Goal: Book appointment/travel/reservation

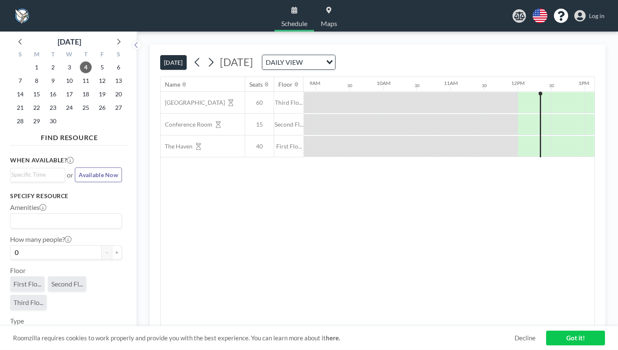
scroll to position [0, 628]
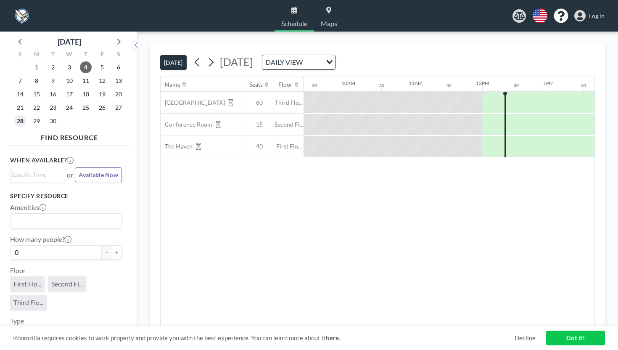
click at [16, 115] on span "28" at bounding box center [20, 121] width 12 height 12
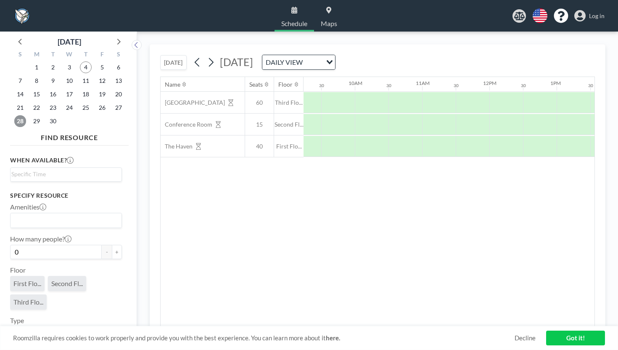
scroll to position [0, 621]
drag, startPoint x: 299, startPoint y: 116, endPoint x: 481, endPoint y: 118, distance: 182.0
click at [490, 136] on div at bounding box center [624, 146] width 269 height 21
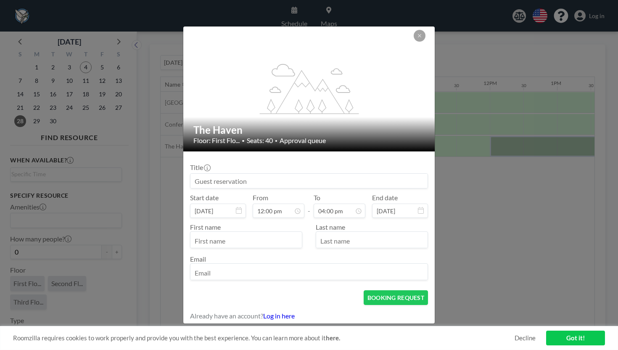
click at [327, 174] on input at bounding box center [308, 181] width 237 height 14
type input "Second [DATE] (Ecosystems of Care"
click at [274, 233] on input "text" at bounding box center [245, 240] width 111 height 14
type input "Mara"
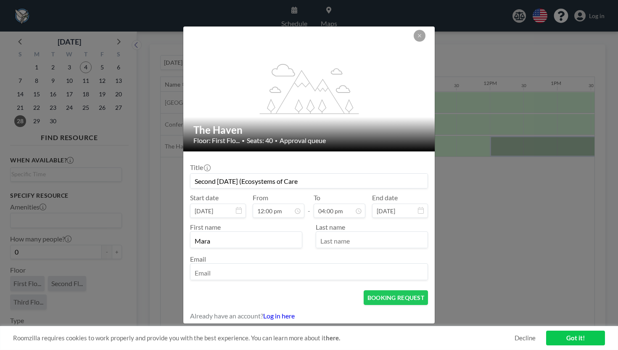
click at [351, 233] on input "text" at bounding box center [371, 240] width 111 height 14
type input "[PERSON_NAME]"
click at [324, 265] on input "email" at bounding box center [308, 272] width 237 height 14
type input "h"
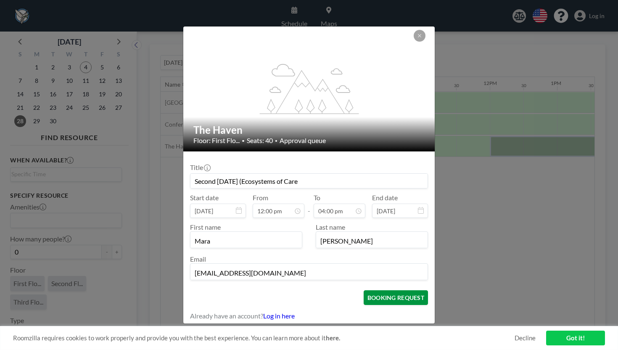
type input "[EMAIL_ADDRESS][DOMAIN_NAME]"
click at [388, 290] on button "BOOKING REQUEST" at bounding box center [396, 297] width 64 height 15
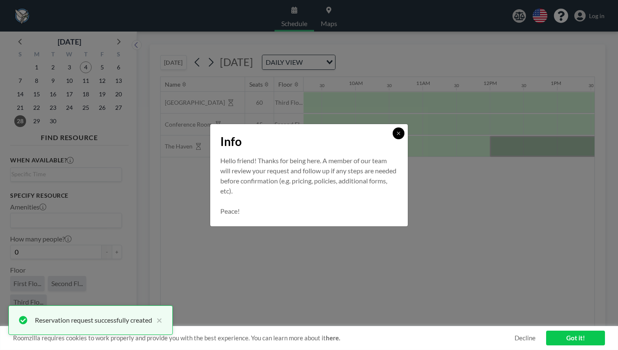
click at [396, 136] on icon at bounding box center [398, 133] width 5 height 5
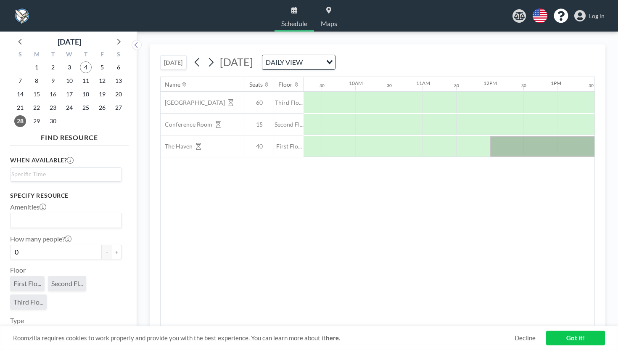
click at [594, 12] on link "Log in" at bounding box center [589, 16] width 30 height 12
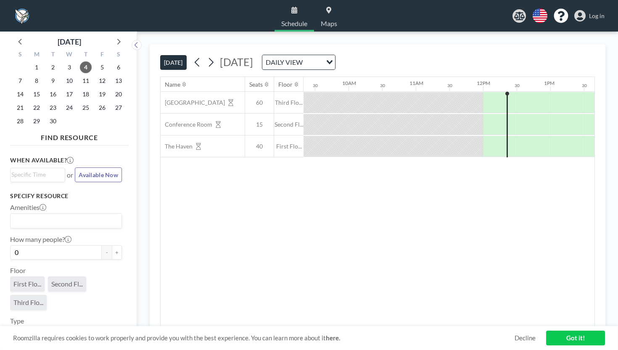
scroll to position [0, 628]
click at [17, 115] on span "28" at bounding box center [20, 121] width 12 height 12
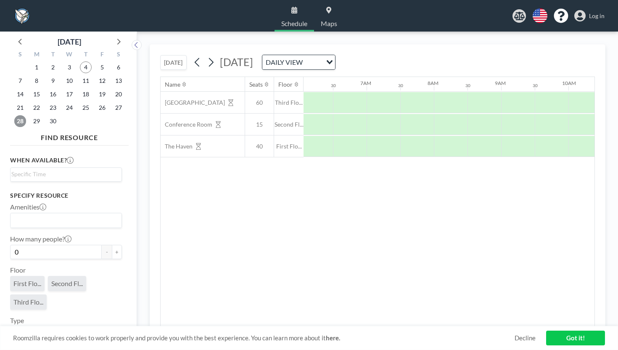
scroll to position [0, 410]
click at [117, 39] on icon at bounding box center [118, 42] width 3 height 6
click at [15, 102] on span "19" at bounding box center [20, 108] width 12 height 12
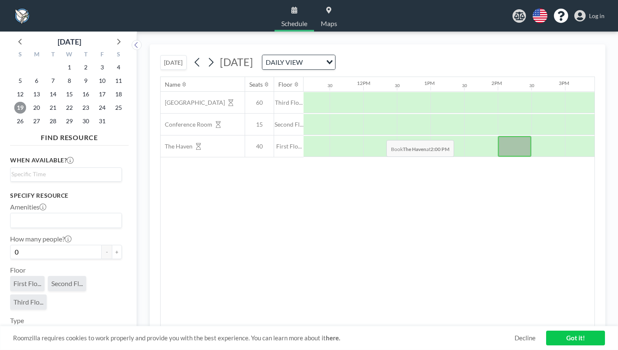
scroll to position [0, 750]
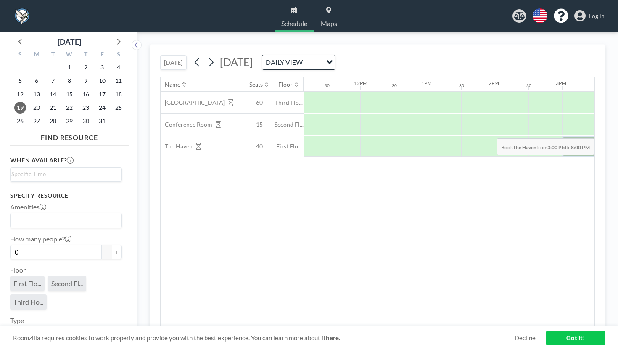
drag, startPoint x: 336, startPoint y: 121, endPoint x: 569, endPoint y: 119, distance: 233.3
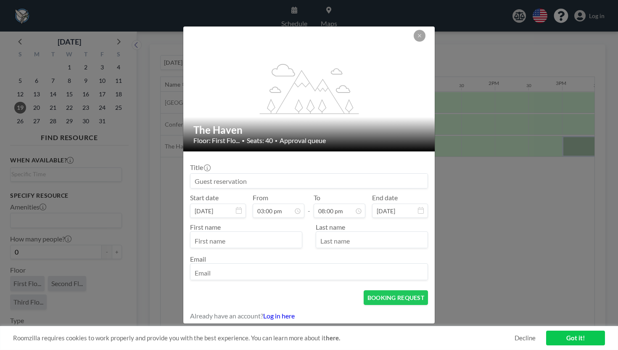
click at [333, 176] on input at bounding box center [308, 181] width 237 height 14
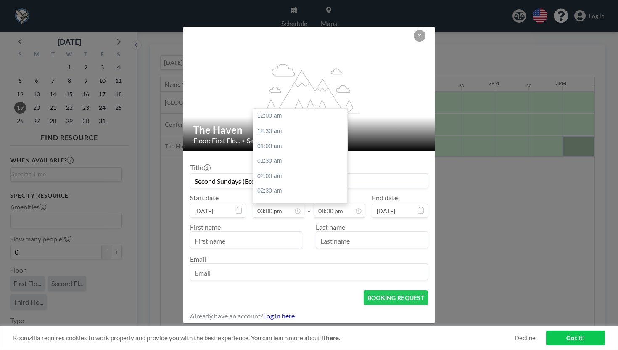
scroll to position [403, 0]
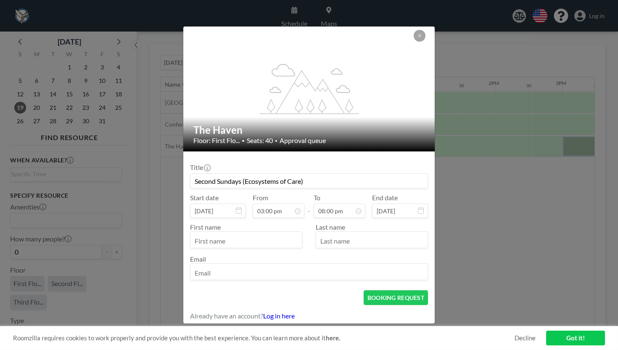
type input "Second Sundays (Ecosystems of Care)"
click at [271, 233] on input "text" at bounding box center [245, 240] width 111 height 14
type input "Mara"
click at [388, 233] on input "text" at bounding box center [371, 240] width 111 height 14
type input "[PERSON_NAME]"
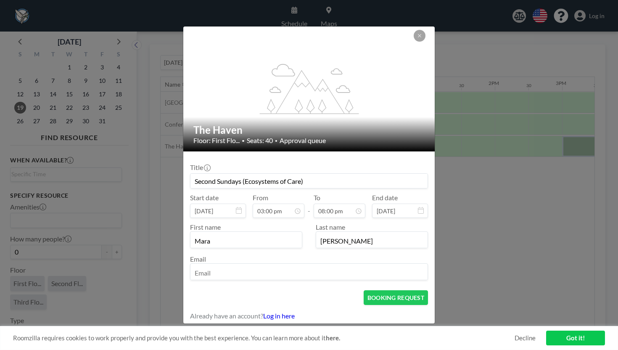
click at [256, 265] on input "email" at bounding box center [308, 272] width 237 height 14
type input "[EMAIL_ADDRESS][DOMAIN_NAME]"
click at [365, 290] on button "BOOKING REQUEST" at bounding box center [396, 297] width 64 height 15
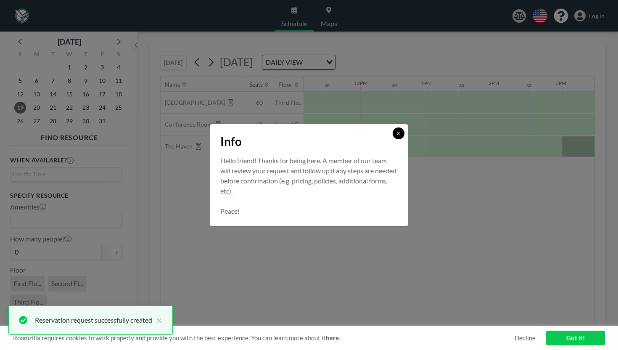
click at [393, 139] on button at bounding box center [399, 133] width 12 height 12
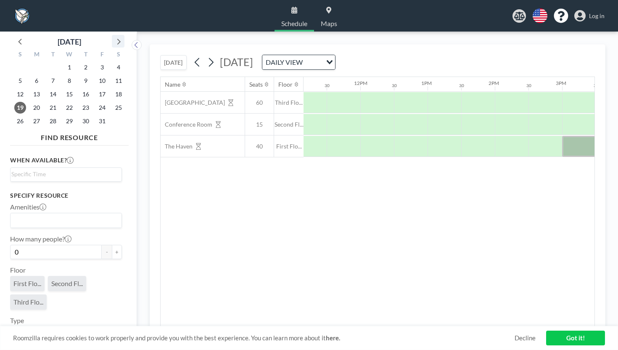
click at [113, 36] on icon at bounding box center [118, 41] width 11 height 11
